Goal: Transaction & Acquisition: Purchase product/service

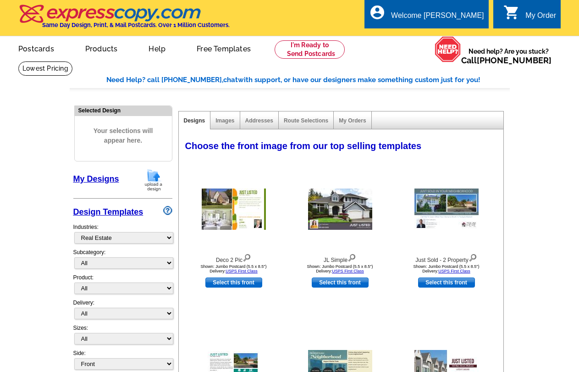
select select "785"
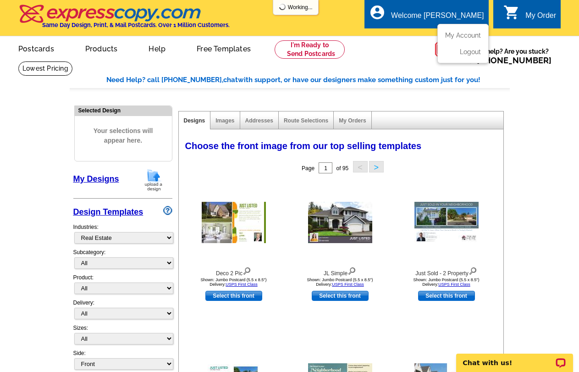
click at [454, 11] on div "Welcome [PERSON_NAME]" at bounding box center [437, 17] width 93 height 13
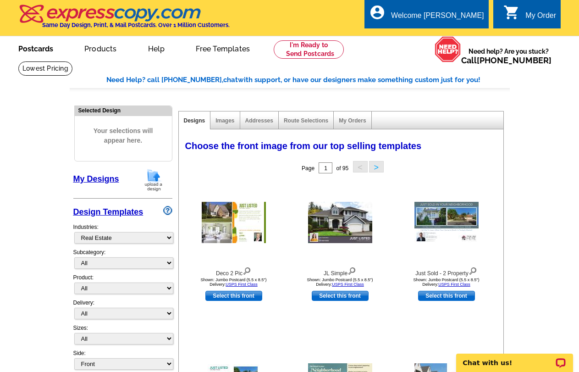
click at [28, 52] on link "Postcards" at bounding box center [36, 48] width 64 height 22
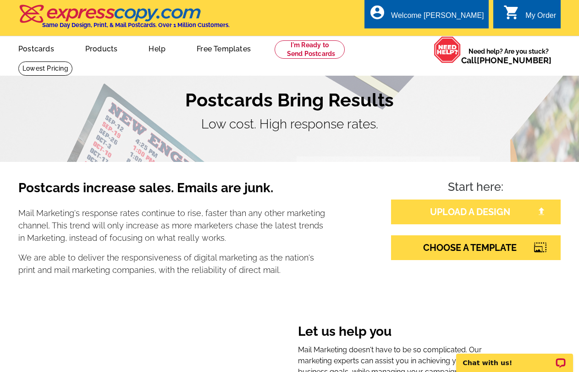
click at [482, 213] on link "UPLOAD A DESIGN" at bounding box center [476, 211] width 170 height 25
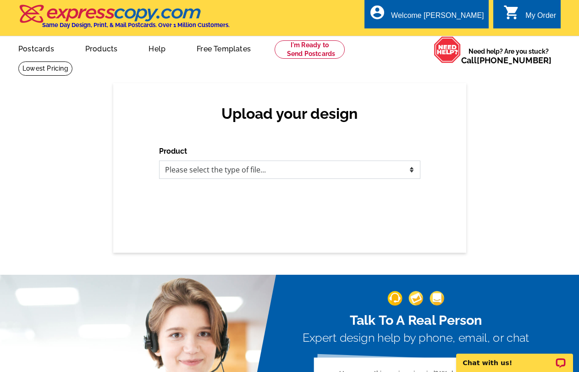
click at [304, 168] on select "Please select the type of file... Postcards Business Cards Letters and flyers G…" at bounding box center [289, 169] width 261 height 18
select select "1"
click at [159, 161] on select "Please select the type of file... Postcards Business Cards Letters and flyers G…" at bounding box center [289, 169] width 261 height 18
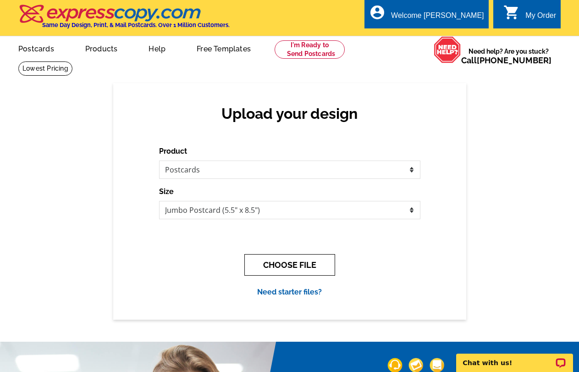
click at [272, 270] on button "CHOOSE FILE" at bounding box center [289, 265] width 91 height 22
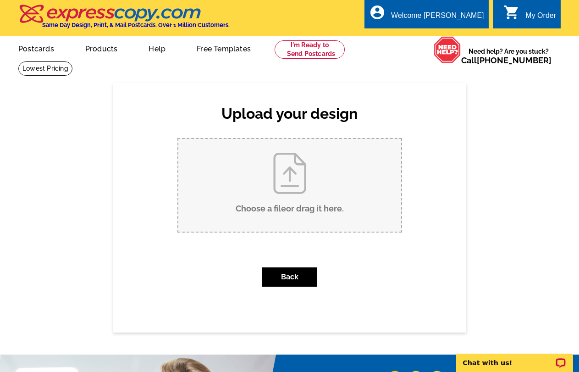
click at [280, 188] on input "Choose a file or drag it here ." at bounding box center [289, 185] width 223 height 93
type input "C:\fakepath\JUST LISTED new price postcard 2621 2nd Ave 1005 .pdf"
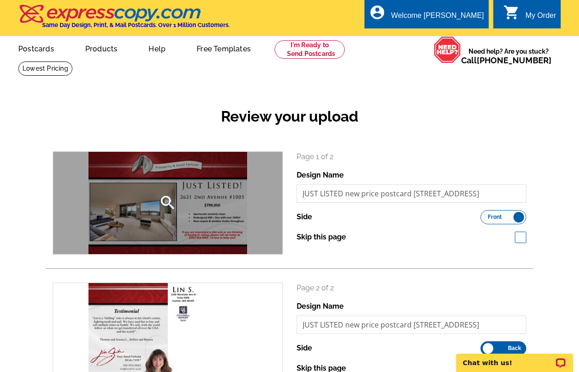
click at [144, 237] on div "search" at bounding box center [167, 203] width 229 height 102
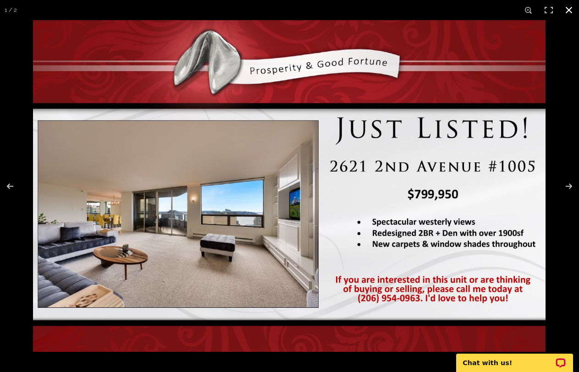
click at [564, 9] on button at bounding box center [568, 10] width 20 height 20
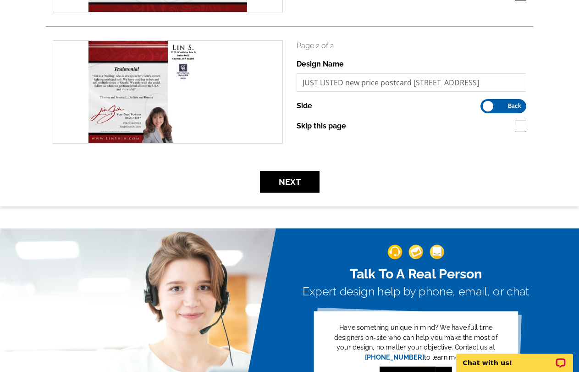
scroll to position [321, 0]
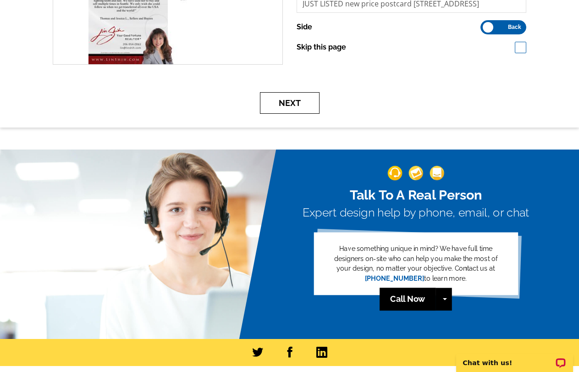
click at [290, 105] on button "Next" at bounding box center [290, 103] width 60 height 22
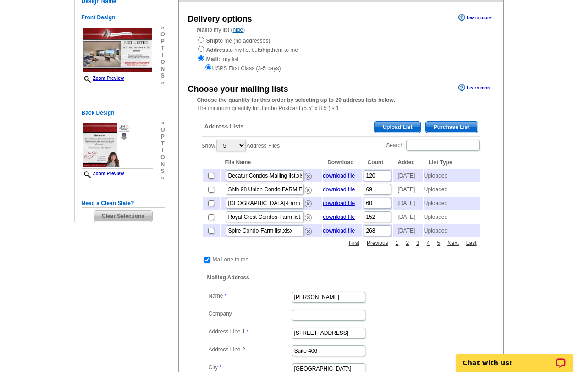
scroll to position [46, 0]
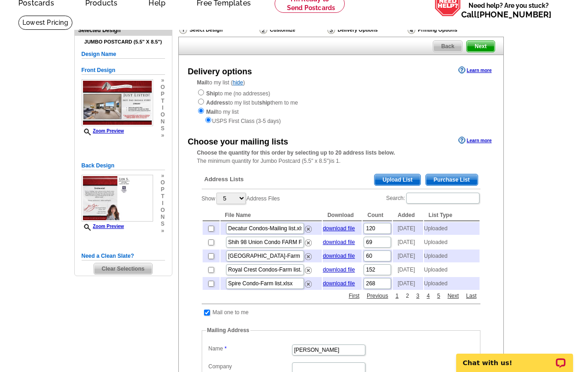
click at [407, 300] on link "2" at bounding box center [407, 295] width 8 height 8
click at [418, 300] on link "3" at bounding box center [418, 295] width 8 height 8
click at [427, 300] on link "4" at bounding box center [428, 295] width 8 height 8
click at [439, 300] on link "6" at bounding box center [438, 295] width 8 height 8
click at [453, 300] on link "Next" at bounding box center [453, 295] width 16 height 8
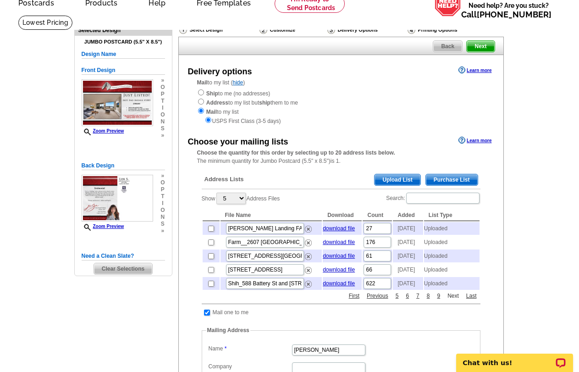
click at [453, 300] on link "Next" at bounding box center [453, 295] width 16 height 8
click at [210, 245] on input "checkbox" at bounding box center [211, 242] width 6 height 6
checkbox input "true"
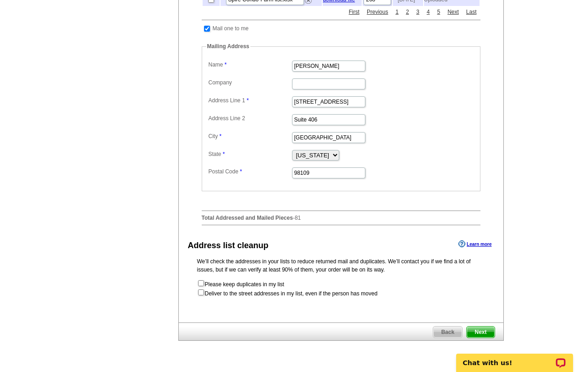
scroll to position [412, 0]
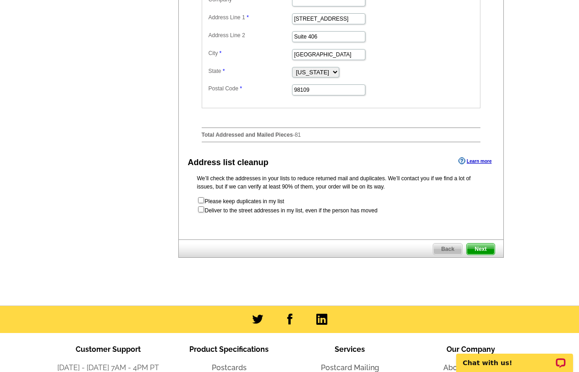
click at [204, 214] on form "Please keep duplicates in my list Deliver to the street addresses in my list, e…" at bounding box center [341, 205] width 288 height 18
click at [201, 212] on input "checkbox" at bounding box center [201, 209] width 6 height 6
checkbox input "true"
radio input "true"
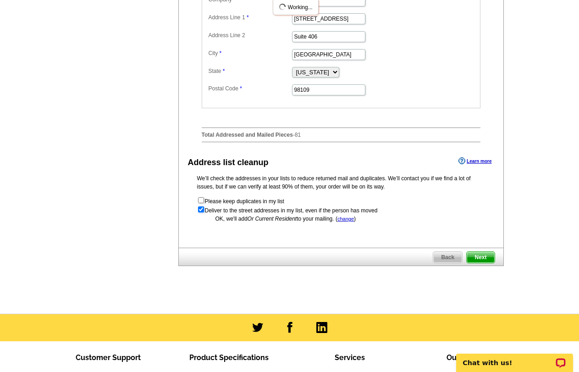
scroll to position [0, 0]
click at [201, 203] on input "checkbox" at bounding box center [201, 200] width 6 height 6
checkbox input "true"
click at [488, 263] on span "Next" at bounding box center [479, 257] width 27 height 11
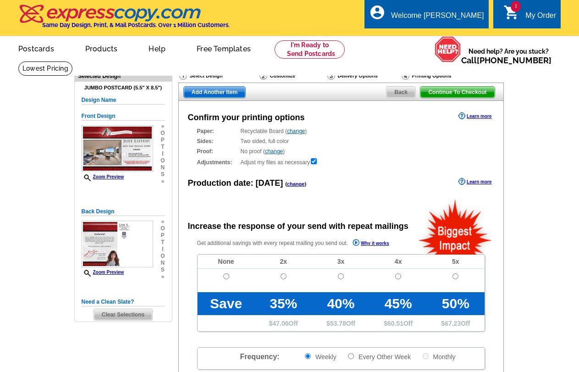
radio input "false"
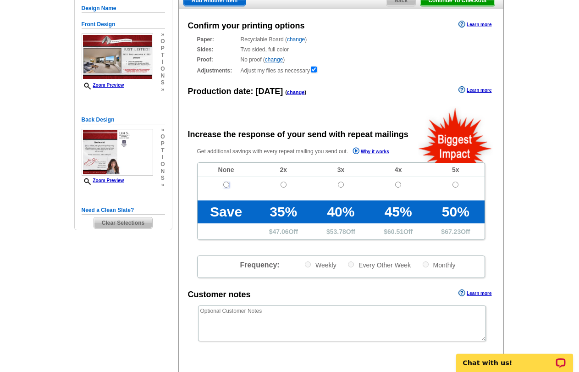
click at [229, 187] on input "radio" at bounding box center [226, 184] width 6 height 6
radio input "true"
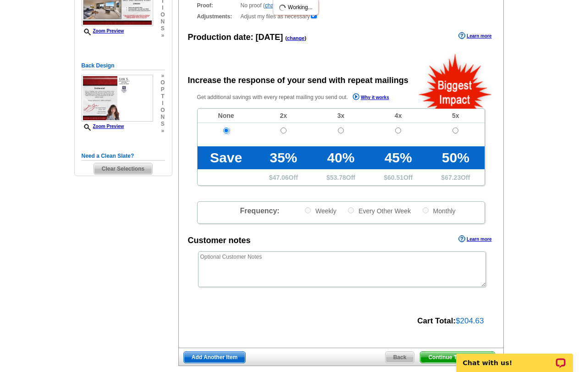
scroll to position [229, 0]
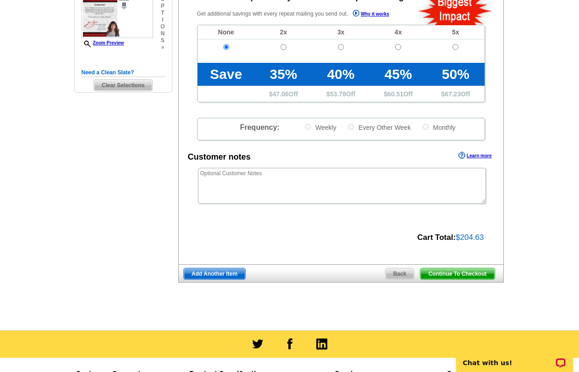
click at [462, 274] on span "Continue To Checkout" at bounding box center [457, 273] width 74 height 11
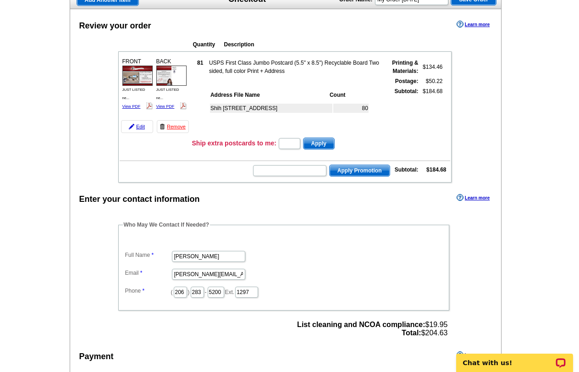
scroll to position [92, 0]
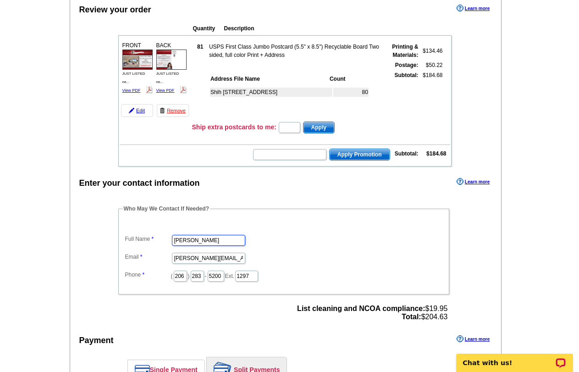
drag, startPoint x: 173, startPoint y: 239, endPoint x: 108, endPoint y: 240, distance: 65.1
click at [126, 241] on dl "Full Name [PERSON_NAME] Email [PERSON_NAME][EMAIL_ADDRESS][PERSON_NAME][DOMAIN_…" at bounding box center [284, 251] width 322 height 62
type input "[PERSON_NAME]"
click at [140, 263] on dd "[PERSON_NAME][EMAIL_ADDRESS][PERSON_NAME][DOMAIN_NAME]" at bounding box center [284, 257] width 322 height 14
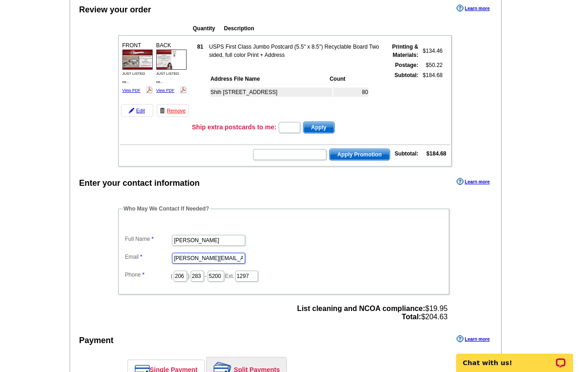
drag, startPoint x: 197, startPoint y: 259, endPoint x: 152, endPoint y: 256, distance: 44.5
click at [152, 256] on dl "Full Name [PERSON_NAME] Email [PERSON_NAME][EMAIL_ADDRESS][PERSON_NAME][DOMAIN_…" at bounding box center [284, 251] width 322 height 62
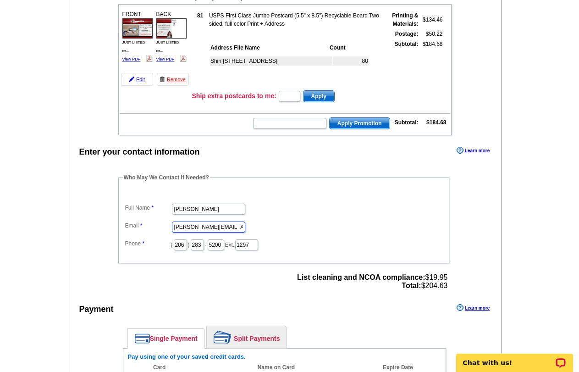
scroll to position [137, 0]
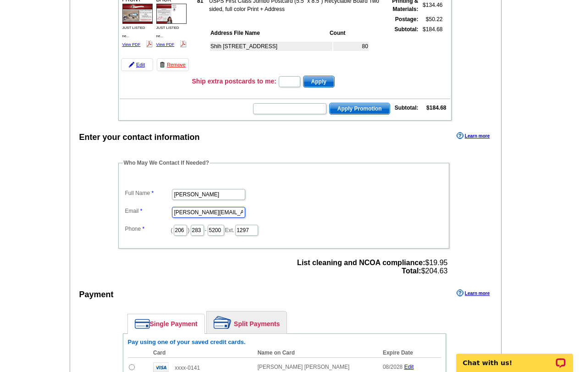
type input "[PERSON_NAME][EMAIL_ADDRESS][PERSON_NAME][DOMAIN_NAME]"
drag, startPoint x: 285, startPoint y: 231, endPoint x: 242, endPoint y: 226, distance: 43.4
click at [244, 226] on dd "( 206 ) 283 - 5200 Ext. 1297" at bounding box center [284, 229] width 322 height 14
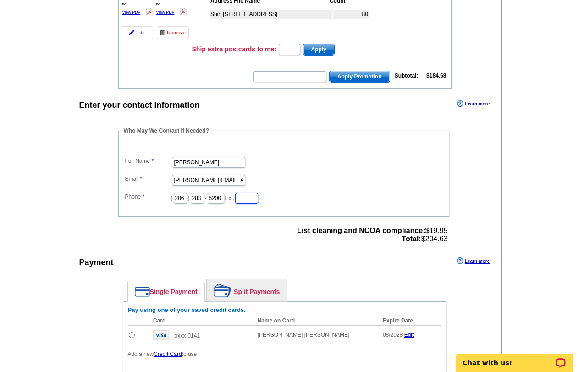
scroll to position [183, 0]
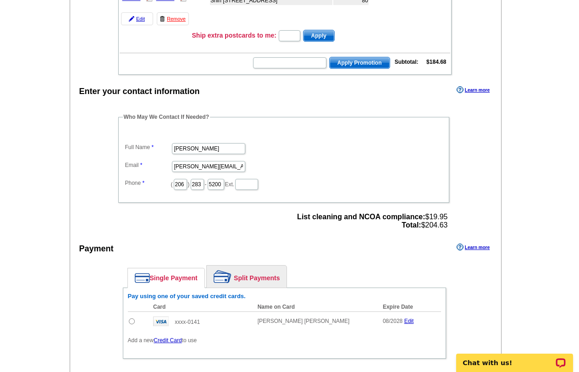
click at [130, 322] on input "radio" at bounding box center [132, 321] width 6 height 6
radio input "true"
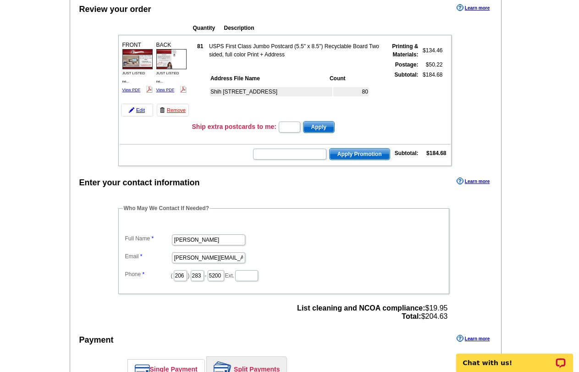
scroll to position [0, 0]
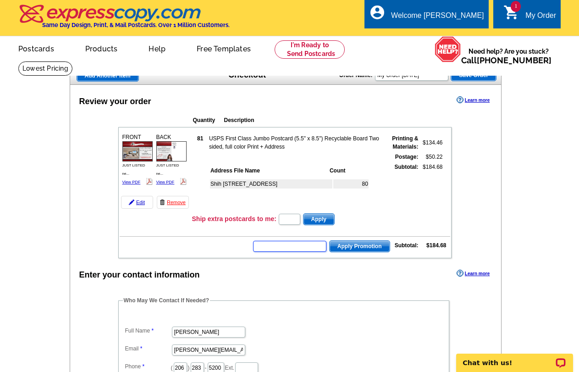
click at [280, 243] on input "text" at bounding box center [289, 246] width 73 height 11
type input "CHAT20"
click at [376, 245] on span "Apply Promotion" at bounding box center [359, 246] width 60 height 11
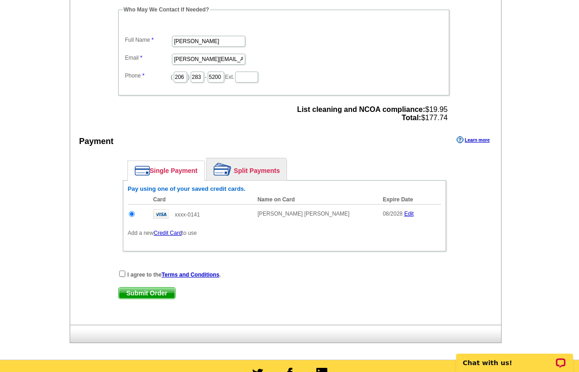
scroll to position [321, 0]
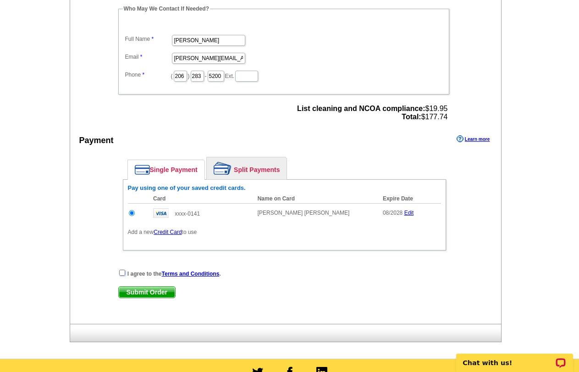
click at [120, 274] on input "checkbox" at bounding box center [122, 272] width 6 height 6
checkbox input "true"
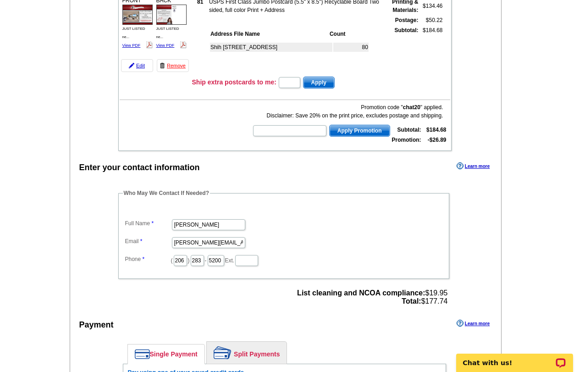
scroll to position [46, 0]
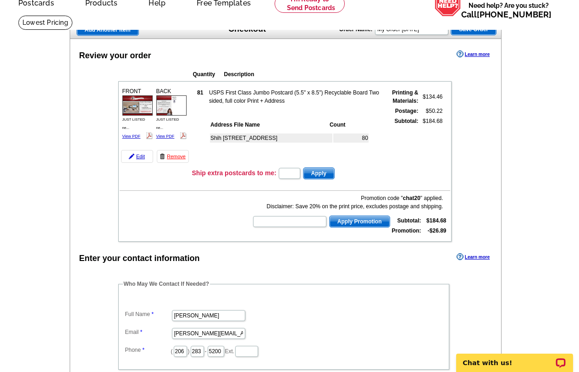
click at [130, 109] on img at bounding box center [137, 105] width 30 height 20
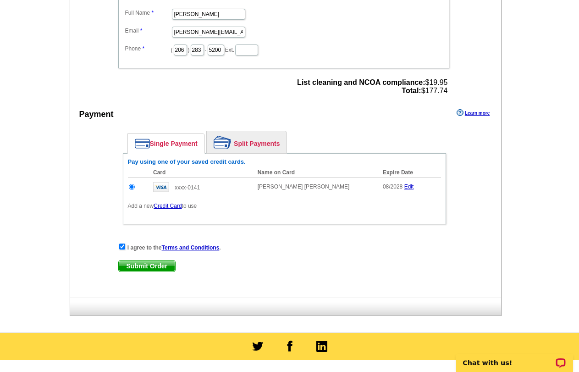
scroll to position [412, 0]
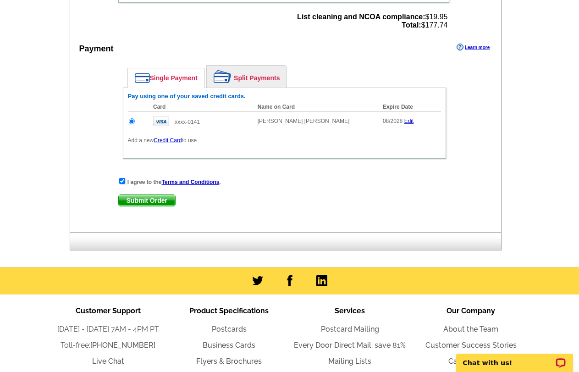
click at [155, 203] on span "Submit Order" at bounding box center [147, 200] width 56 height 11
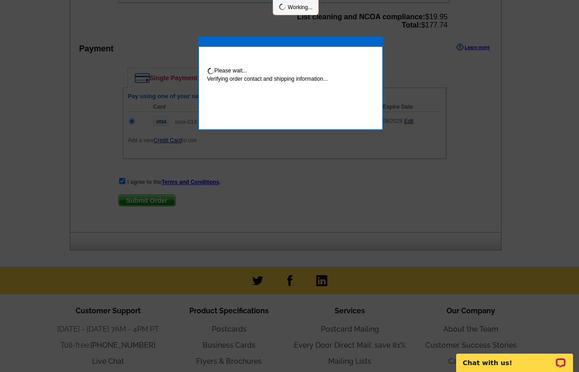
scroll to position [409, 0]
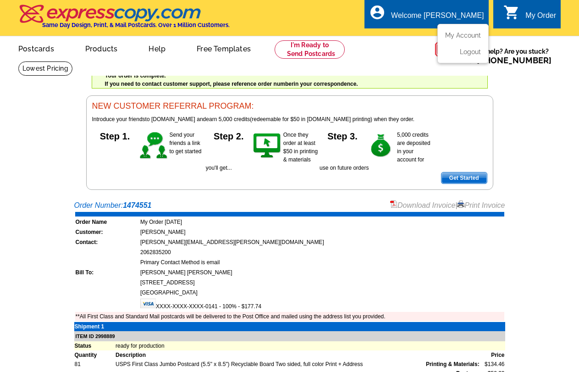
click at [445, 21] on div "Welcome [PERSON_NAME]" at bounding box center [437, 17] width 93 height 13
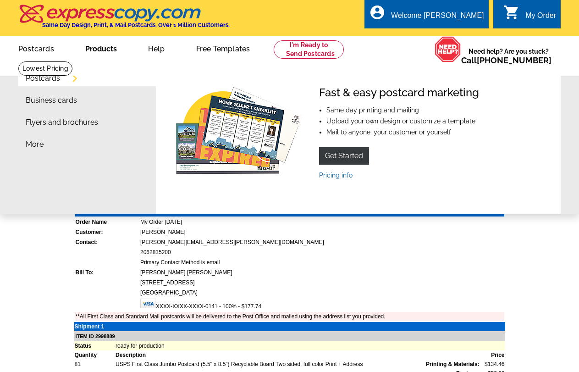
click at [104, 51] on link "Products" at bounding box center [101, 48] width 61 height 22
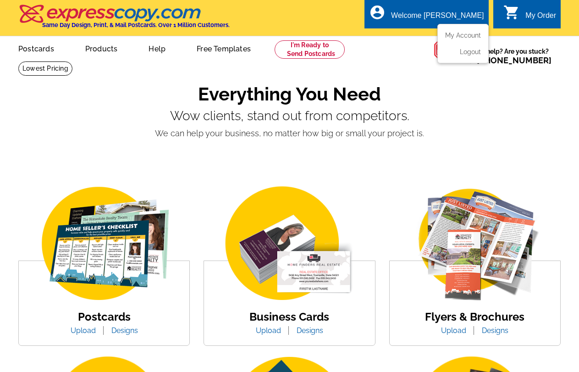
click at [454, 20] on div "Welcome [PERSON_NAME]" at bounding box center [437, 17] width 93 height 13
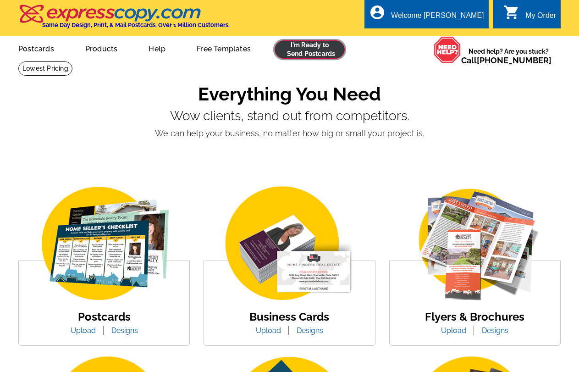
click at [306, 50] on link at bounding box center [309, 49] width 70 height 18
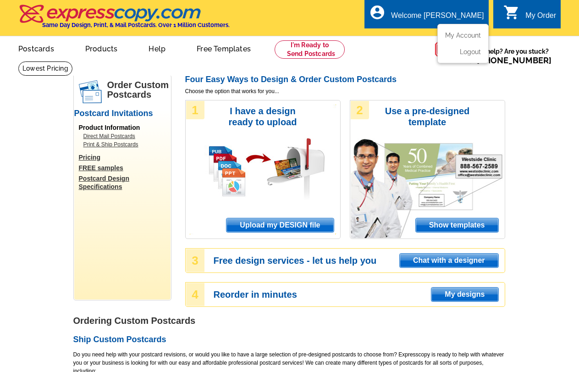
click at [458, 11] on div "Welcome [PERSON_NAME]" at bounding box center [437, 17] width 93 height 13
click at [454, 37] on link "My Account" at bounding box center [460, 35] width 39 height 8
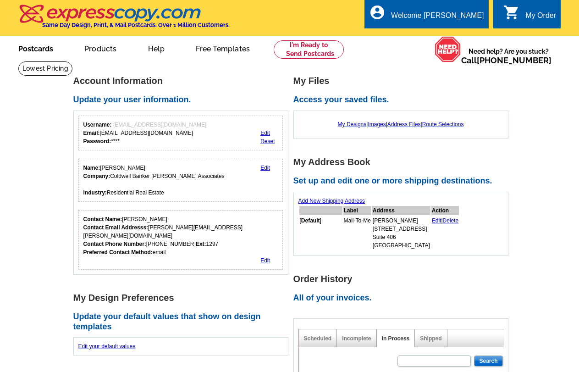
click at [39, 49] on link "Postcards" at bounding box center [36, 48] width 64 height 22
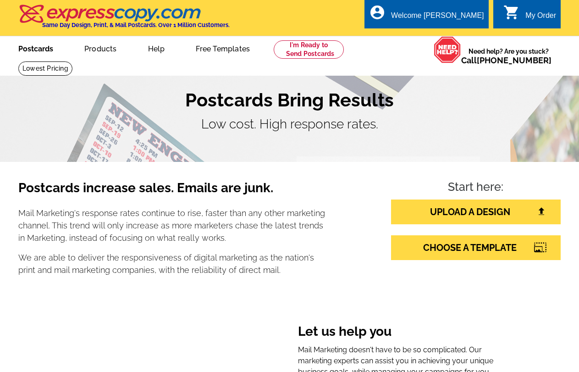
click at [44, 50] on link "Postcards" at bounding box center [36, 48] width 64 height 22
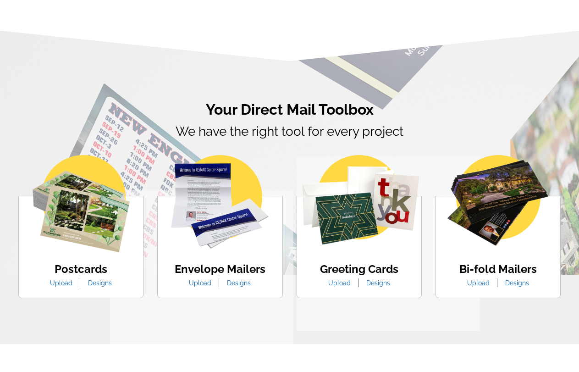
scroll to position [504, 0]
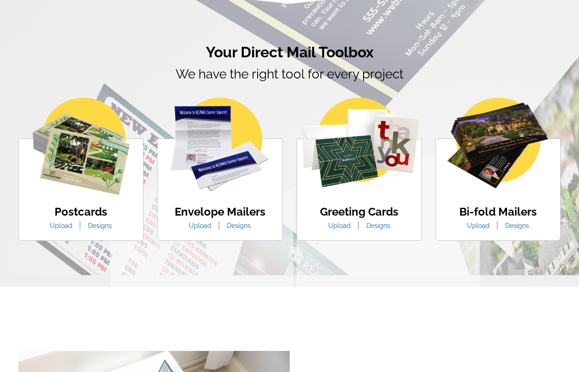
click at [84, 167] on img at bounding box center [81, 146] width 97 height 97
click at [82, 164] on img at bounding box center [81, 146] width 97 height 97
click at [85, 215] on h4 "Postcards" at bounding box center [81, 211] width 76 height 13
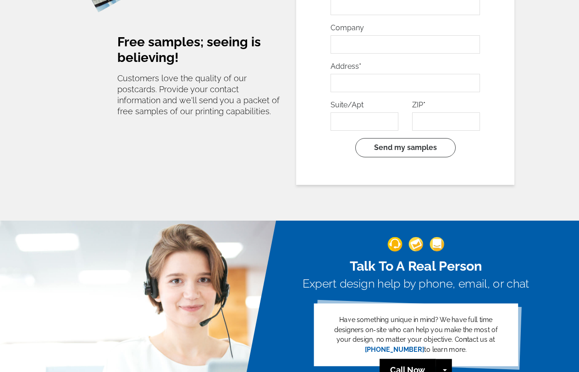
scroll to position [1833, 0]
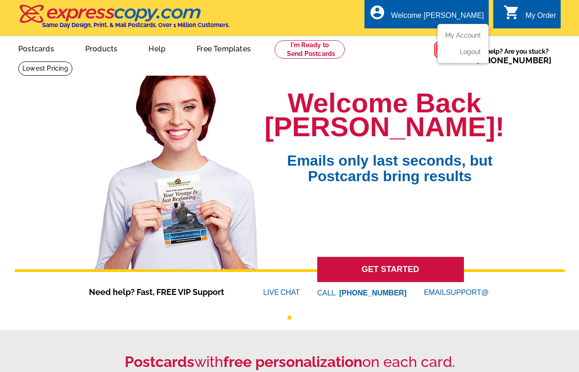
click at [454, 8] on div "account_circle Welcome [PERSON_NAME] My Account Logout" at bounding box center [426, 14] width 124 height 29
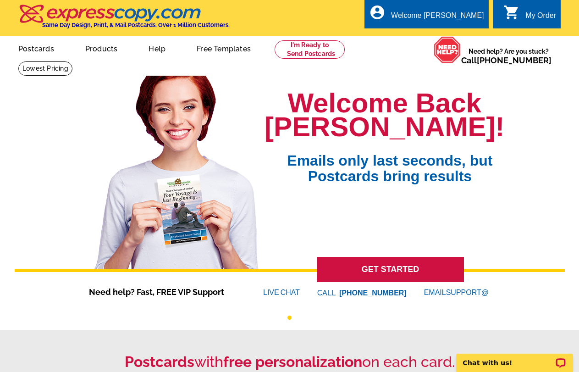
drag, startPoint x: 542, startPoint y: 143, endPoint x: 531, endPoint y: 131, distance: 17.2
click at [542, 143] on div "Welcome Back [PERSON_NAME]! Emails only last seconds, but Postcards bring resul…" at bounding box center [290, 183] width 550 height 231
click at [461, 11] on div "Welcome [PERSON_NAME]" at bounding box center [437, 17] width 93 height 13
click at [328, 49] on link at bounding box center [309, 49] width 70 height 18
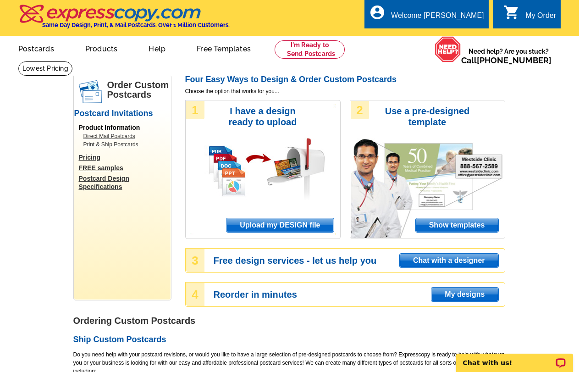
click at [273, 228] on span "Upload my DESIGN file" at bounding box center [279, 225] width 107 height 14
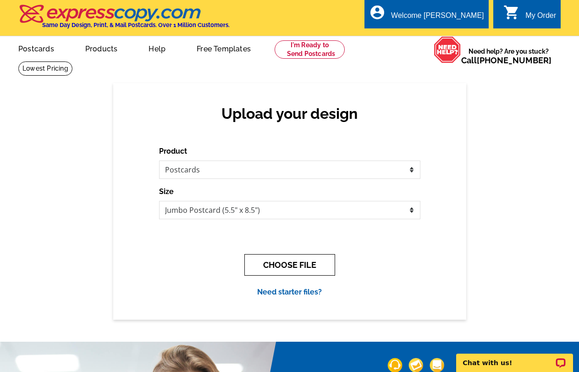
click at [268, 263] on button "CHOOSE FILE" at bounding box center [289, 265] width 91 height 22
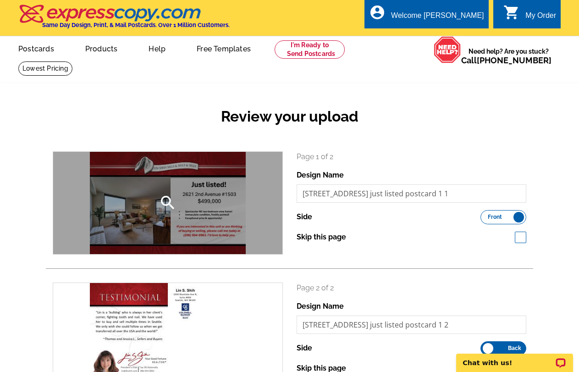
click at [174, 176] on div "search" at bounding box center [167, 203] width 229 height 102
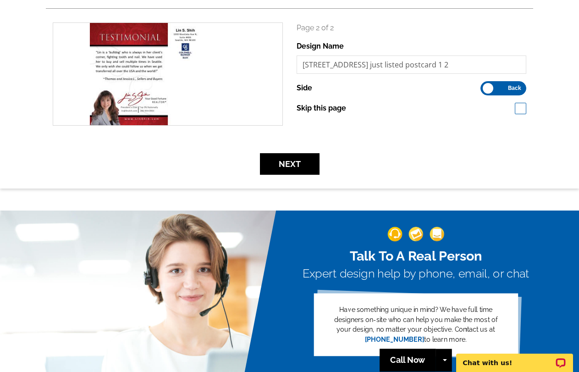
scroll to position [275, 0]
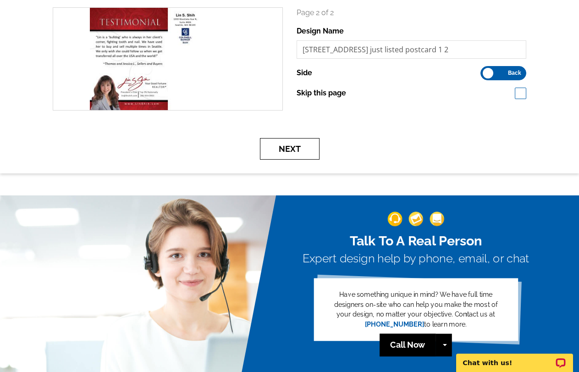
click at [280, 145] on button "Next" at bounding box center [290, 149] width 60 height 22
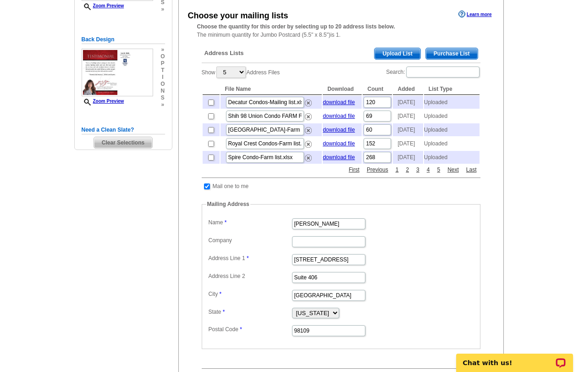
scroll to position [183, 0]
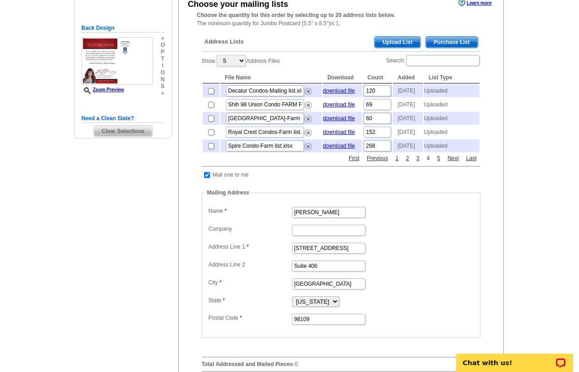
click at [428, 162] on link "4" at bounding box center [428, 158] width 8 height 8
click at [438, 162] on link "6" at bounding box center [438, 158] width 8 height 8
click at [451, 162] on link "Next" at bounding box center [453, 158] width 16 height 8
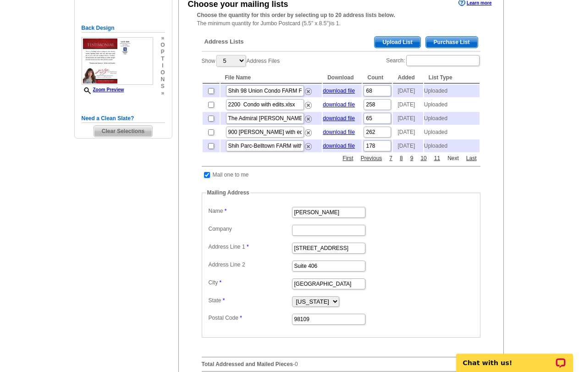
click at [451, 162] on link "Next" at bounding box center [453, 158] width 16 height 8
click at [434, 162] on link "12" at bounding box center [437, 158] width 11 height 8
click at [426, 162] on link "11" at bounding box center [423, 158] width 11 height 8
click at [343, 162] on link "First" at bounding box center [344, 158] width 15 height 8
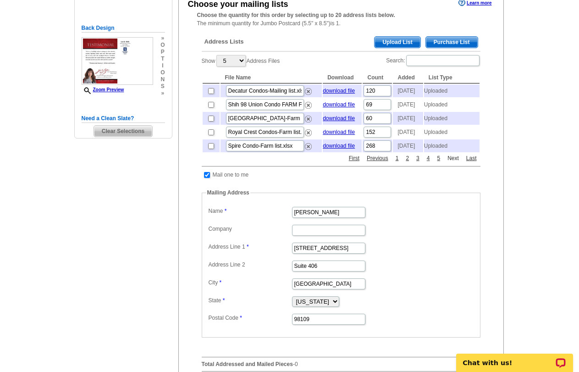
click at [452, 162] on link "Next" at bounding box center [453, 158] width 16 height 8
click at [212, 108] on input "checkbox" at bounding box center [211, 105] width 6 height 6
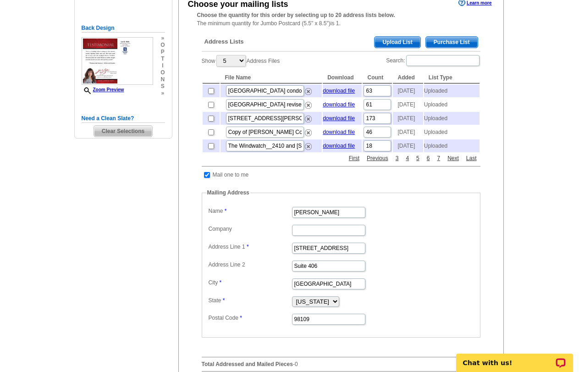
checkbox input "true"
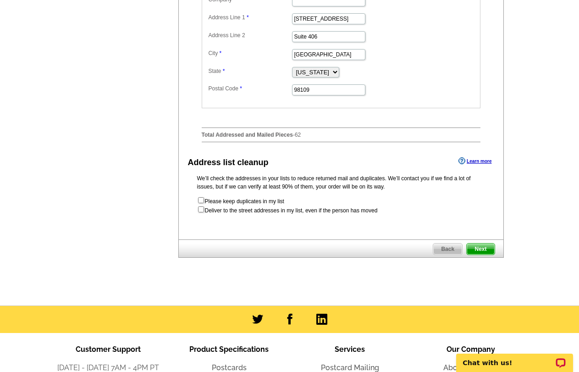
scroll to position [367, 0]
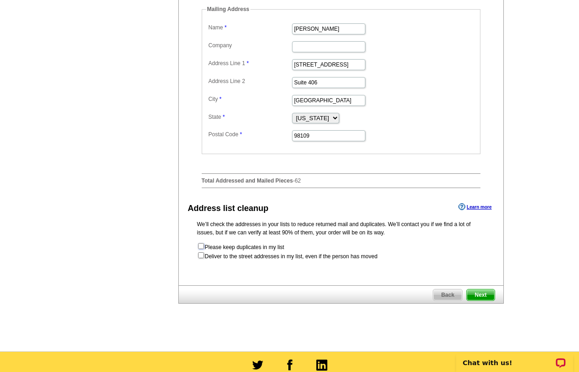
click at [202, 249] on input "checkbox" at bounding box center [201, 246] width 6 height 6
checkbox input "true"
click at [202, 258] on input "checkbox" at bounding box center [201, 255] width 6 height 6
checkbox input "true"
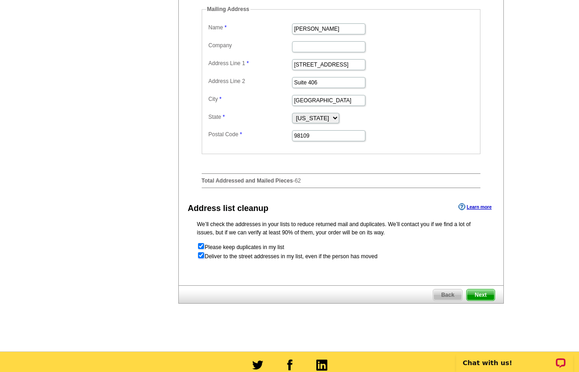
radio input "true"
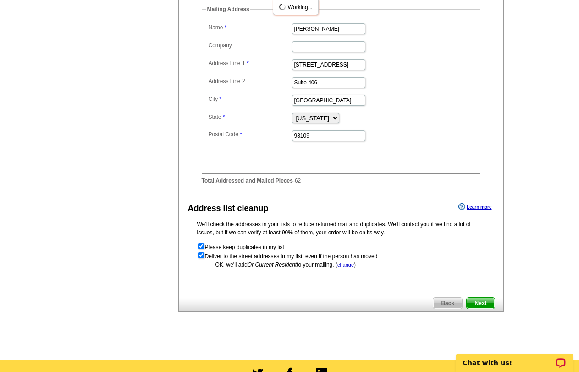
click at [487, 308] on span "Next" at bounding box center [479, 302] width 27 height 11
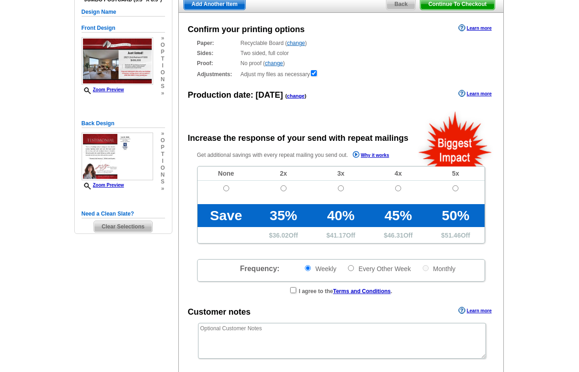
radio input "false"
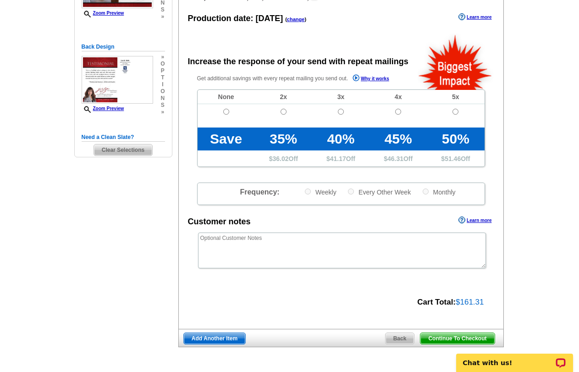
scroll to position [183, 0]
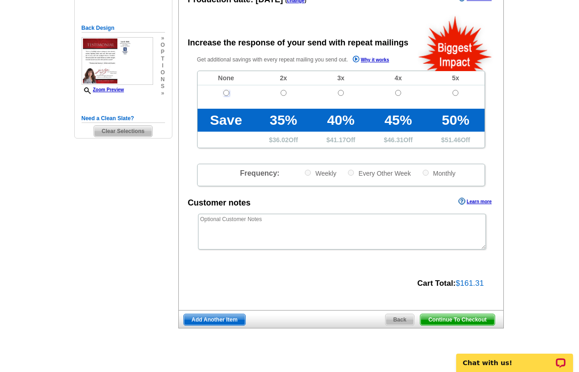
click at [227, 94] on input "radio" at bounding box center [226, 93] width 6 height 6
radio input "true"
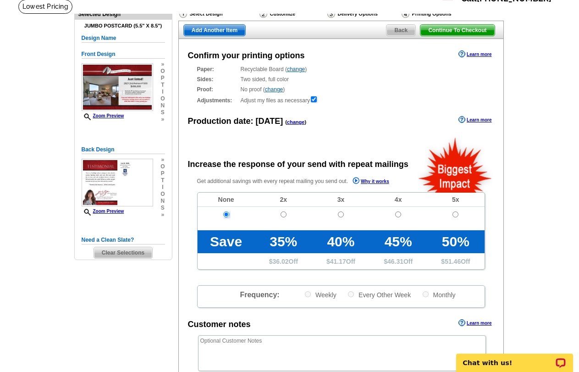
scroll to position [0, 0]
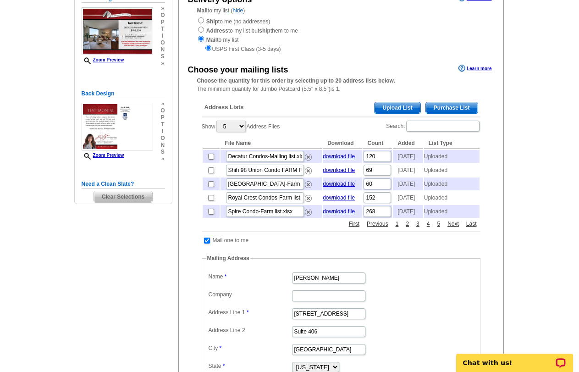
scroll to position [137, 0]
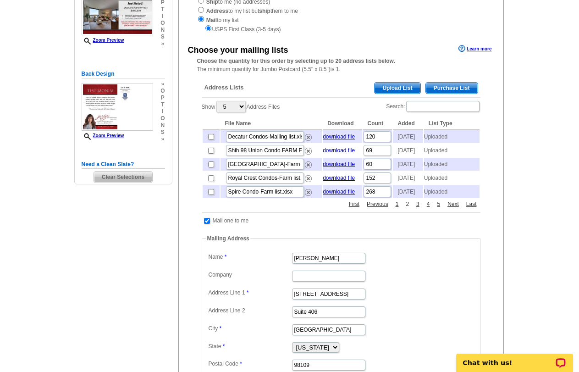
click at [408, 208] on link "2" at bounding box center [407, 204] width 8 height 8
click at [417, 208] on link "3" at bounding box center [418, 204] width 8 height 8
click at [427, 208] on link "4" at bounding box center [428, 204] width 8 height 8
click at [438, 208] on link "6" at bounding box center [438, 204] width 8 height 8
click at [452, 208] on link "Next" at bounding box center [453, 204] width 16 height 8
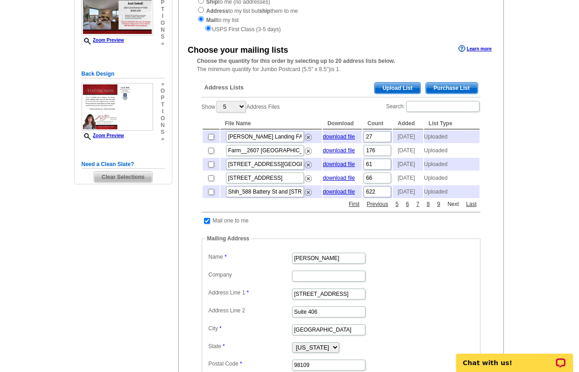
click at [452, 208] on link "Next" at bounding box center [453, 204] width 16 height 8
click at [213, 153] on input "checkbox" at bounding box center [211, 151] width 6 height 6
checkbox input "true"
click at [449, 208] on link "Next" at bounding box center [453, 204] width 16 height 8
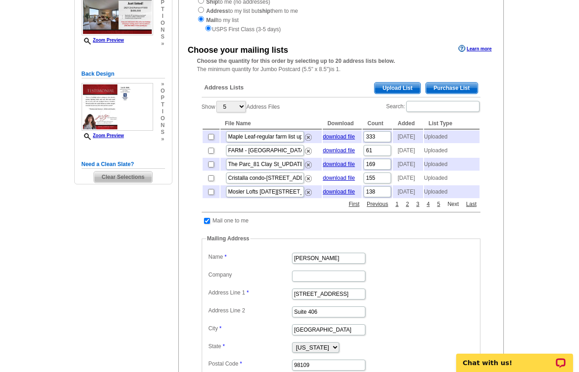
click at [449, 208] on link "Next" at bounding box center [453, 204] width 16 height 8
click at [209, 153] on input "checkbox" at bounding box center [211, 151] width 6 height 6
checkbox input "false"
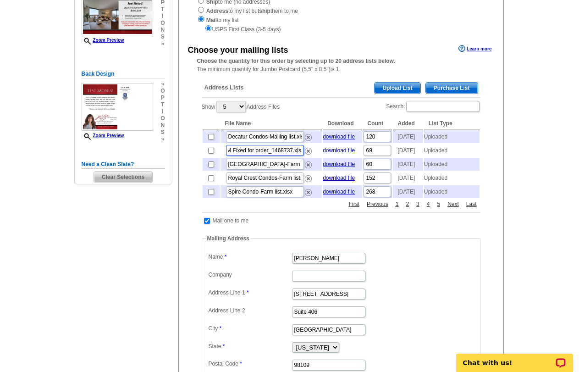
drag, startPoint x: 237, startPoint y: 159, endPoint x: 313, endPoint y: 161, distance: 75.6
click at [313, 157] on td "Shih 98 Union Condo FARM Fixed for order_1468737.xls" at bounding box center [271, 150] width 102 height 13
click at [176, 248] on div "Select Design Customize Delivery Options Printing Options Back Next Delivery op…" at bounding box center [340, 239] width 329 height 623
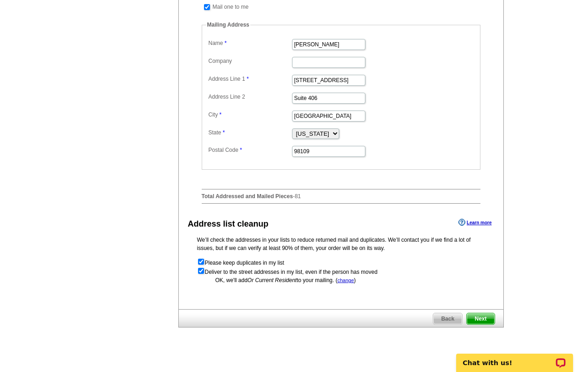
scroll to position [412, 0]
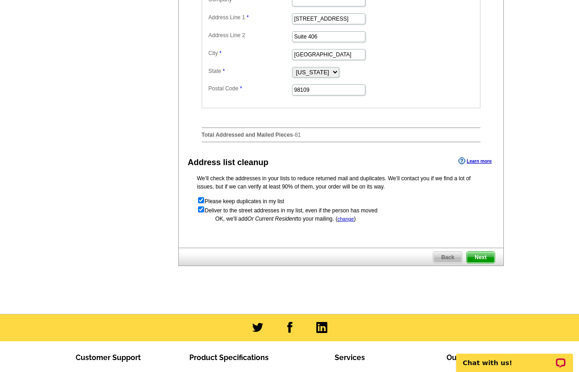
click at [479, 263] on span "Next" at bounding box center [479, 257] width 27 height 11
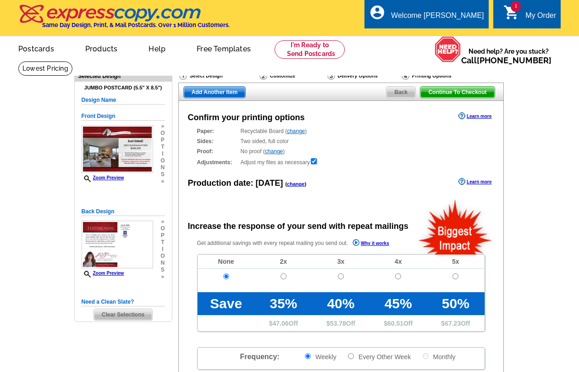
radio input "false"
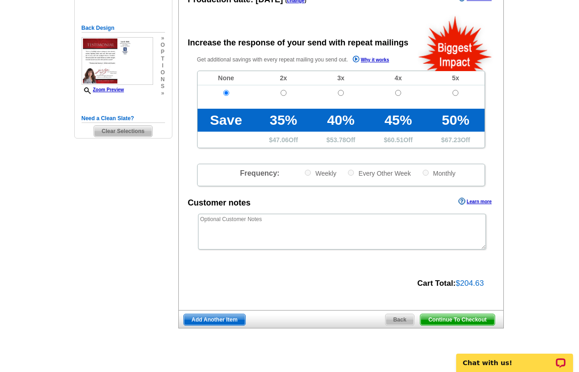
drag, startPoint x: 452, startPoint y: 319, endPoint x: 453, endPoint y: 236, distance: 82.9
click at [452, 319] on span "Continue To Checkout" at bounding box center [457, 319] width 74 height 11
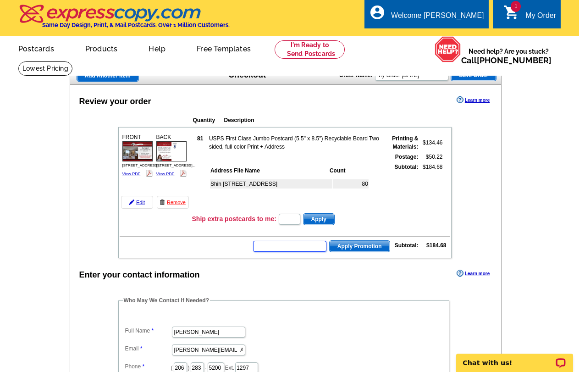
click at [284, 247] on input "text" at bounding box center [289, 246] width 73 height 11
type input "CHAT20"
click at [345, 246] on span "Apply Promotion" at bounding box center [359, 246] width 60 height 11
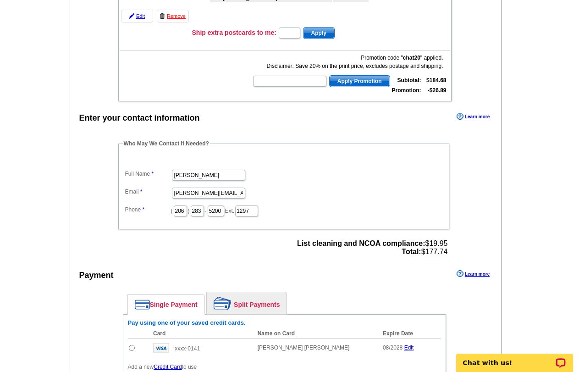
scroll to position [321, 0]
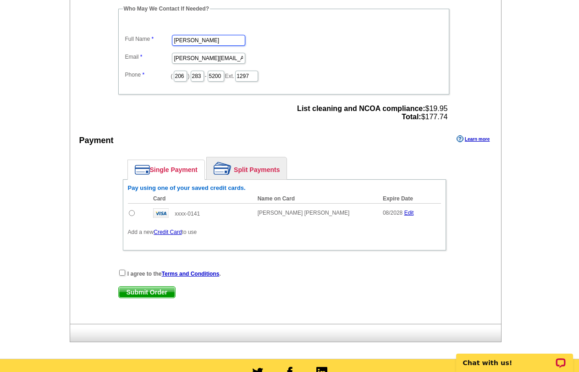
drag, startPoint x: 208, startPoint y: 44, endPoint x: 78, endPoint y: 28, distance: 131.0
click at [91, 28] on div "Enter your contact information Learn more Who May We Contact If Needed? Full Na…" at bounding box center [285, 150] width 431 height 348
type input "[PERSON_NAME]"
click at [191, 56] on input "[PERSON_NAME][EMAIL_ADDRESS][PERSON_NAME][DOMAIN_NAME]" at bounding box center [208, 58] width 73 height 11
drag, startPoint x: 195, startPoint y: 58, endPoint x: 136, endPoint y: 56, distance: 59.6
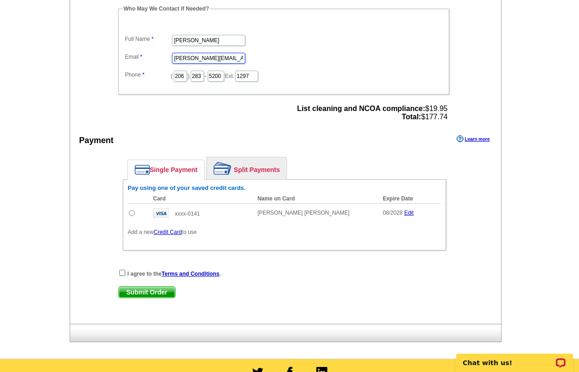
click at [136, 56] on dl "Full Name [PERSON_NAME] Email [PERSON_NAME][EMAIL_ADDRESS][PERSON_NAME][DOMAIN_…" at bounding box center [284, 52] width 322 height 62
type input "[PERSON_NAME][EMAIL_ADDRESS][PERSON_NAME][DOMAIN_NAME]"
click at [130, 214] on input "radio" at bounding box center [132, 213] width 6 height 6
radio input "true"
click at [122, 273] on input "checkbox" at bounding box center [122, 272] width 6 height 6
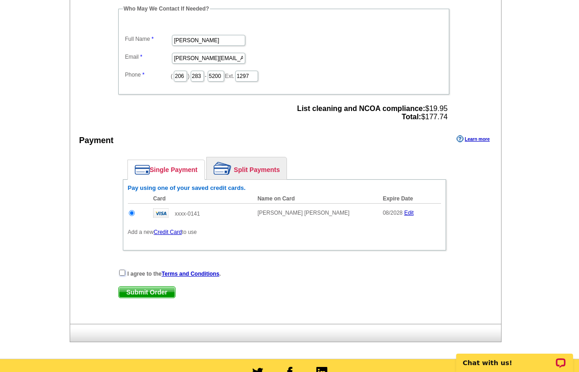
checkbox input "true"
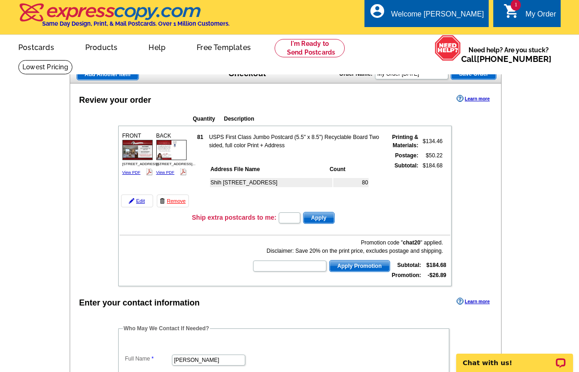
scroll to position [0, 0]
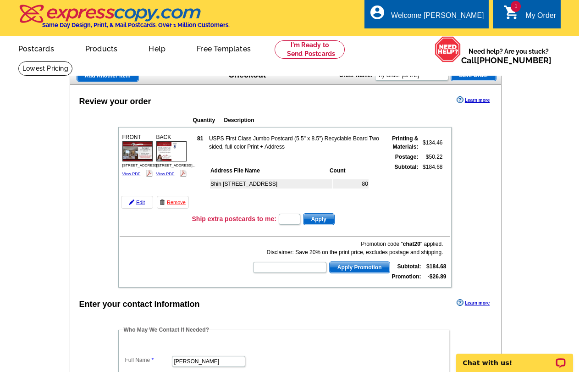
click at [134, 153] on img at bounding box center [137, 151] width 30 height 20
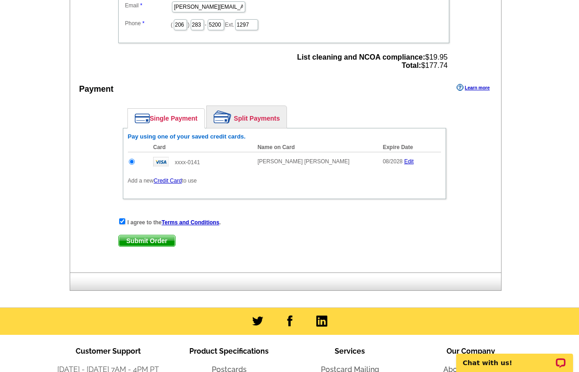
scroll to position [458, 0]
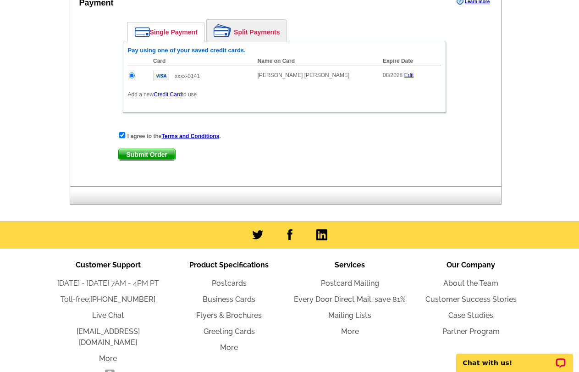
click at [137, 156] on span "Submit Order" at bounding box center [147, 154] width 56 height 11
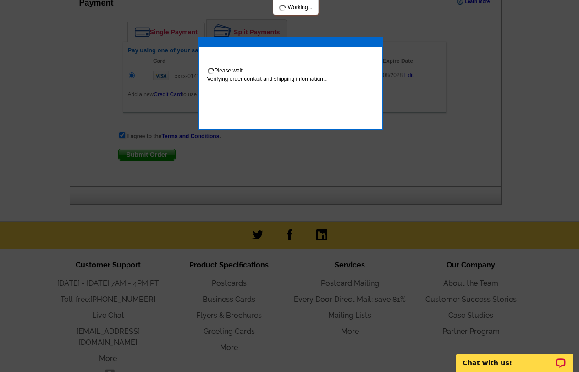
scroll to position [504, 0]
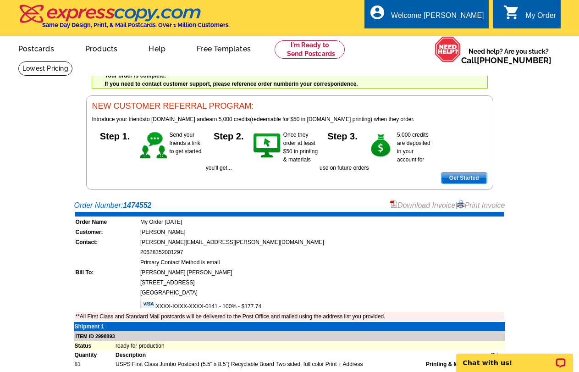
click at [406, 286] on td "[STREET_ADDRESS]" at bounding box center [322, 282] width 364 height 9
